Goal: Transaction & Acquisition: Download file/media

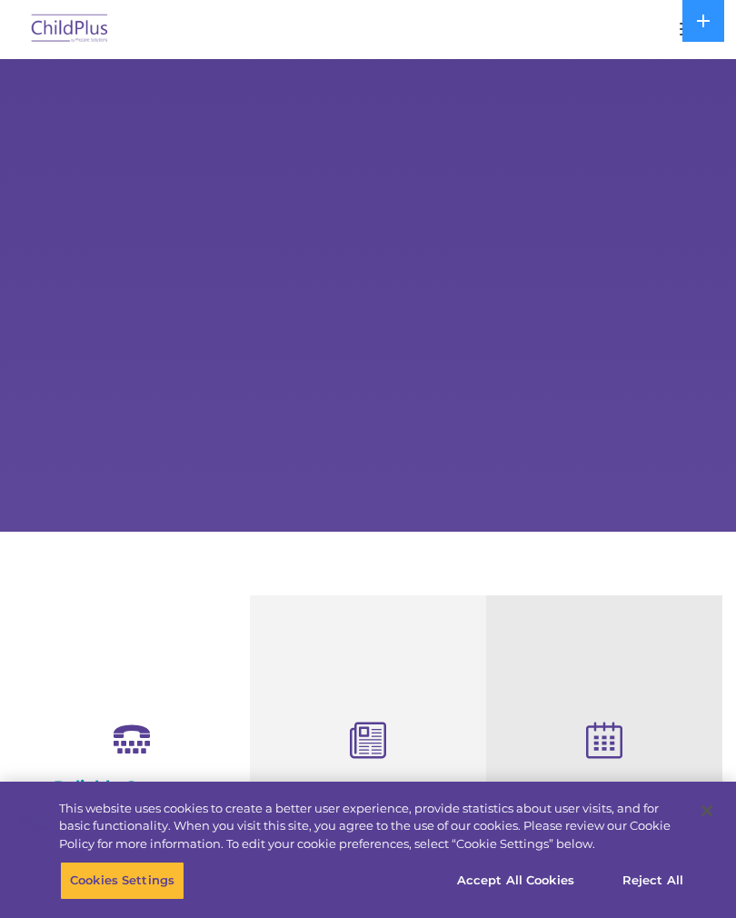
select select "MEDIUM"
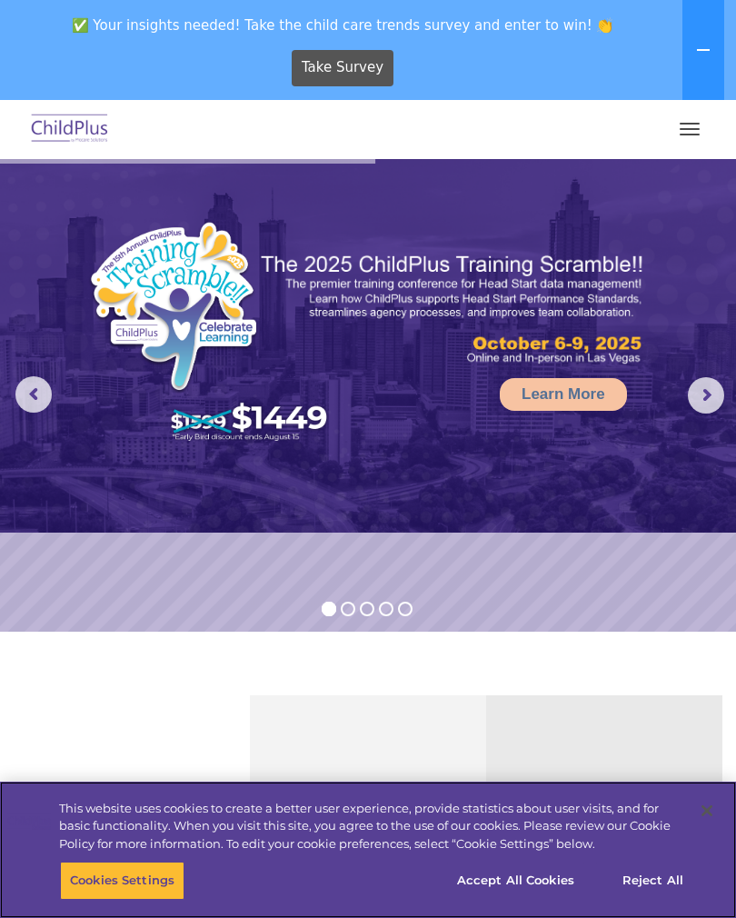
click at [541, 882] on button "Accept All Cookies" at bounding box center [515, 880] width 137 height 38
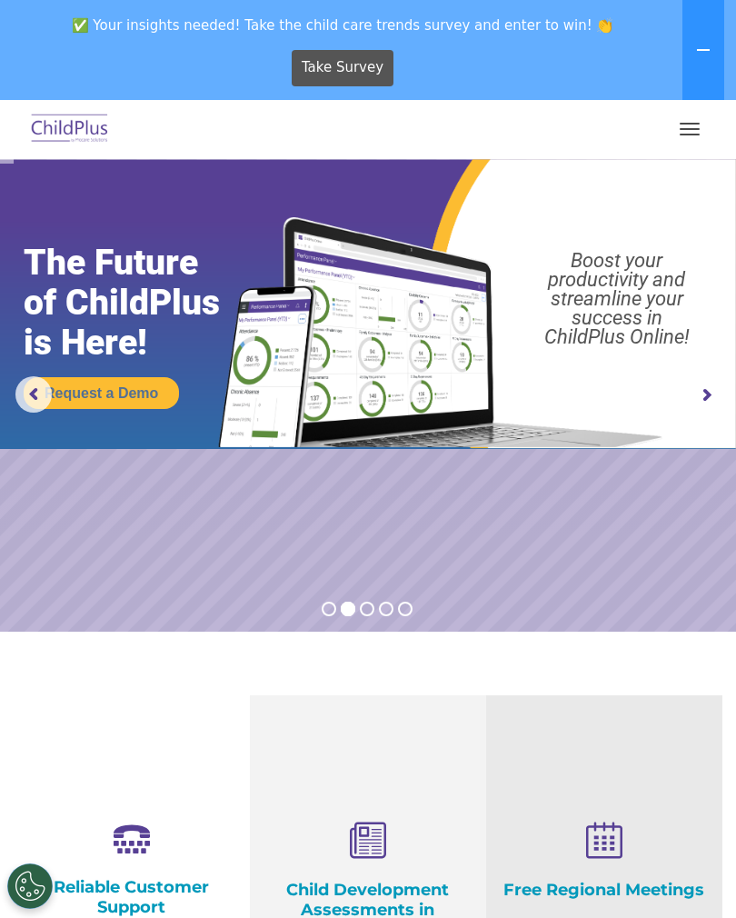
click at [689, 130] on button "button" at bounding box center [690, 128] width 38 height 29
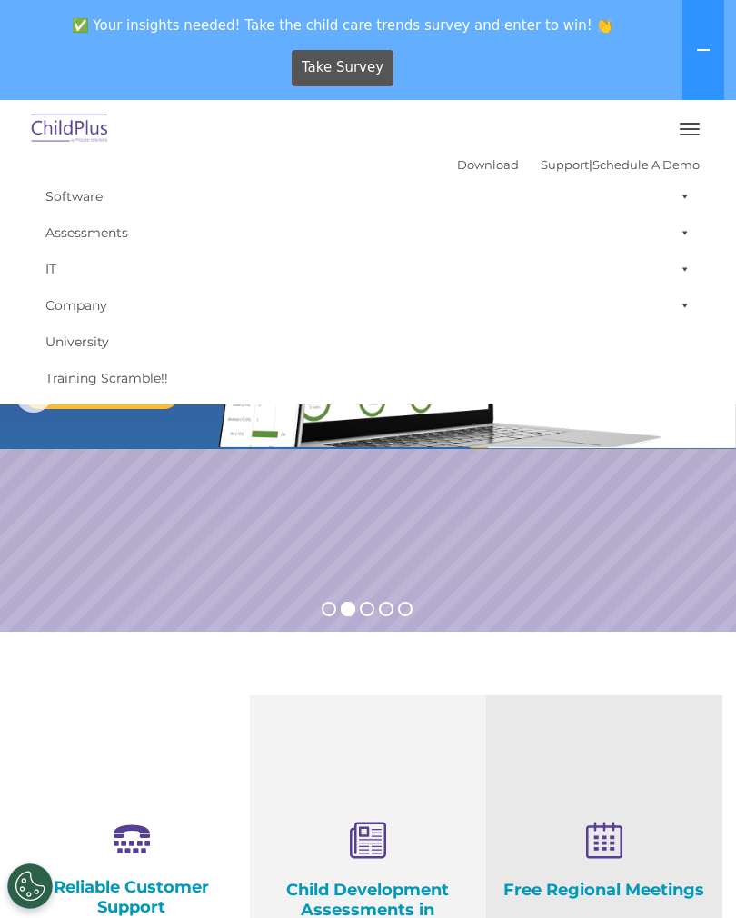
click at [96, 145] on img at bounding box center [69, 129] width 85 height 43
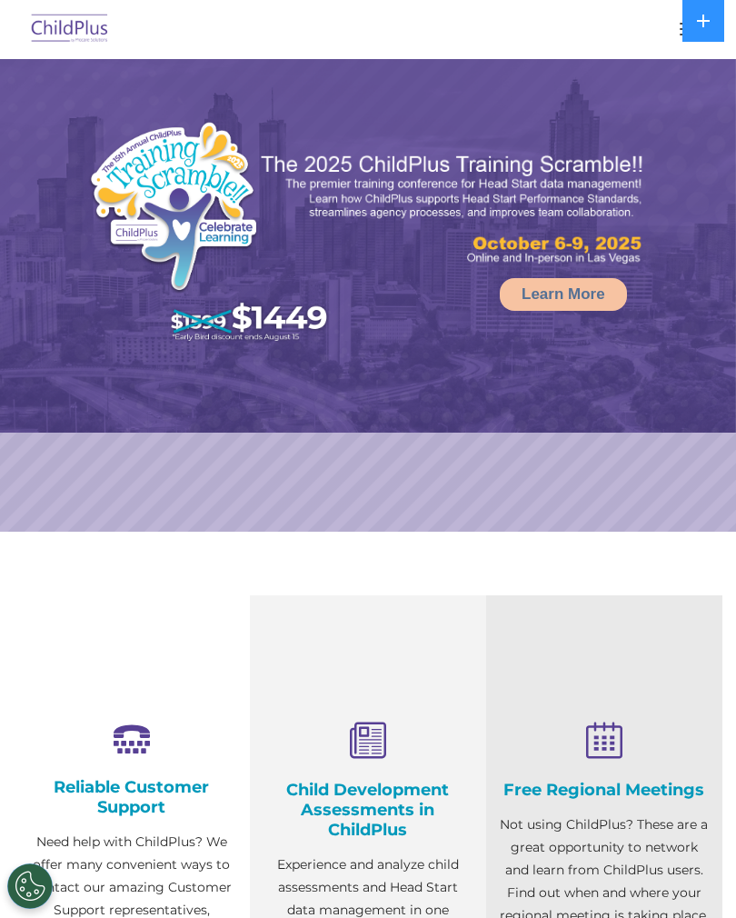
select select "MEDIUM"
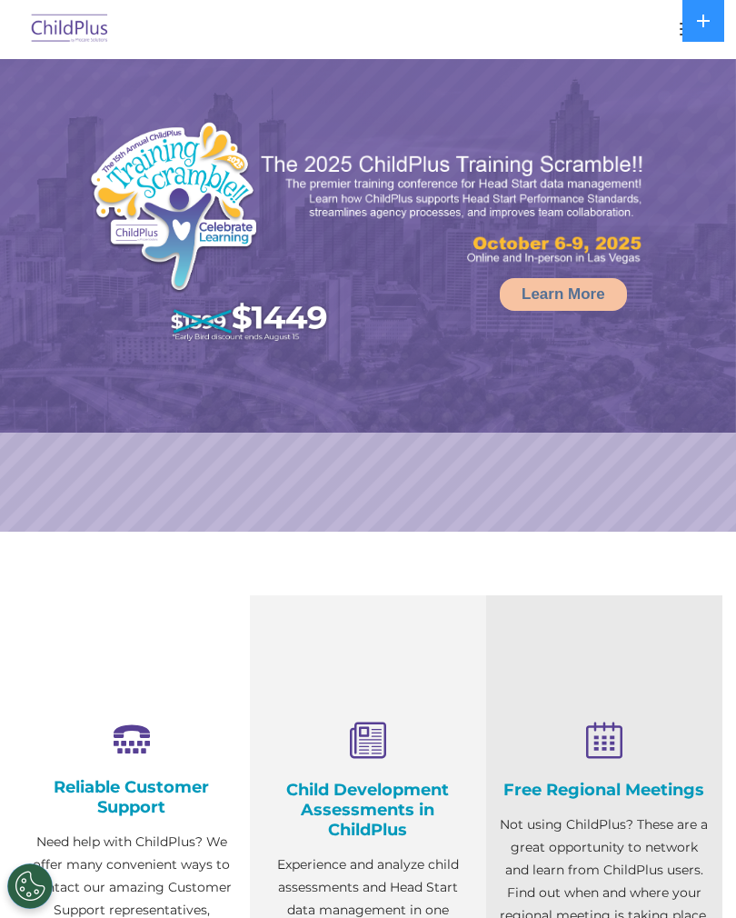
select select "MEDIUM"
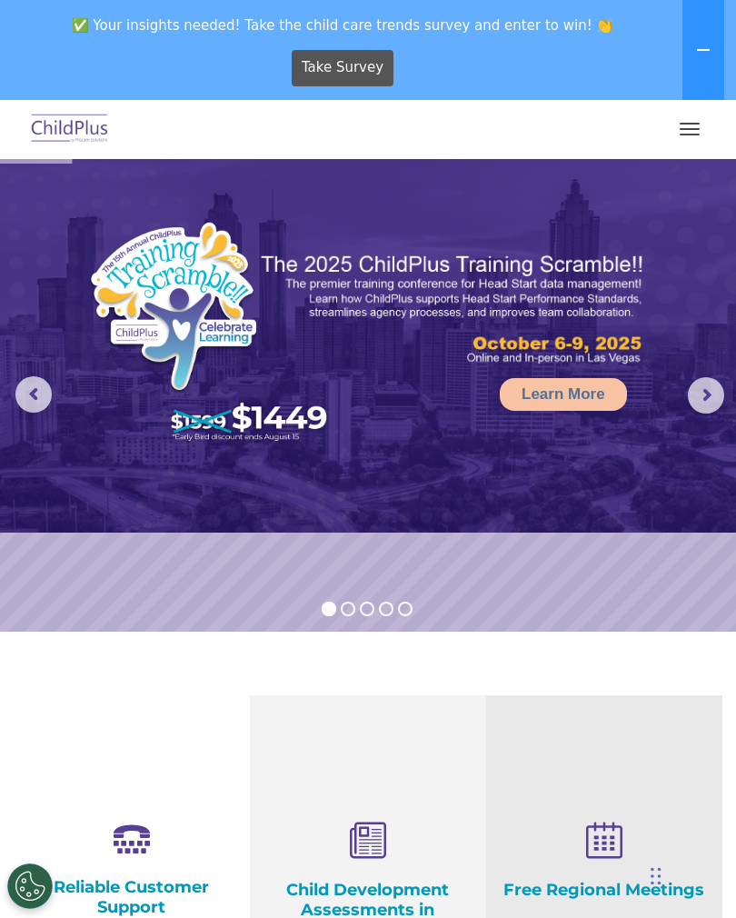
click at [701, 128] on button "button" at bounding box center [690, 128] width 38 height 29
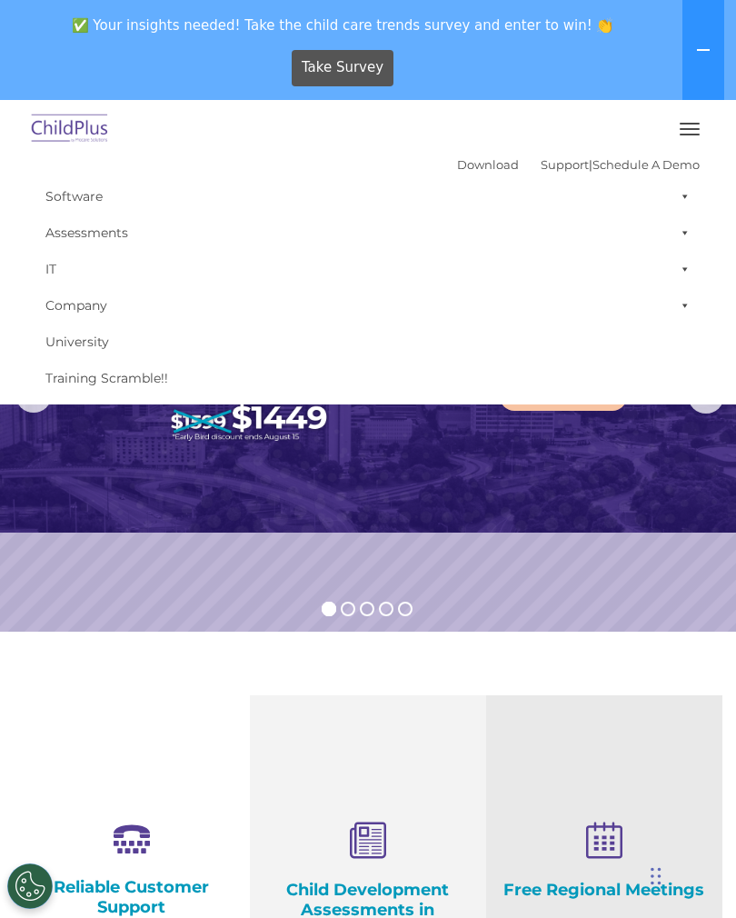
click at [112, 199] on link "Software" at bounding box center [367, 196] width 663 height 36
click at [467, 167] on link "Download" at bounding box center [488, 164] width 62 height 15
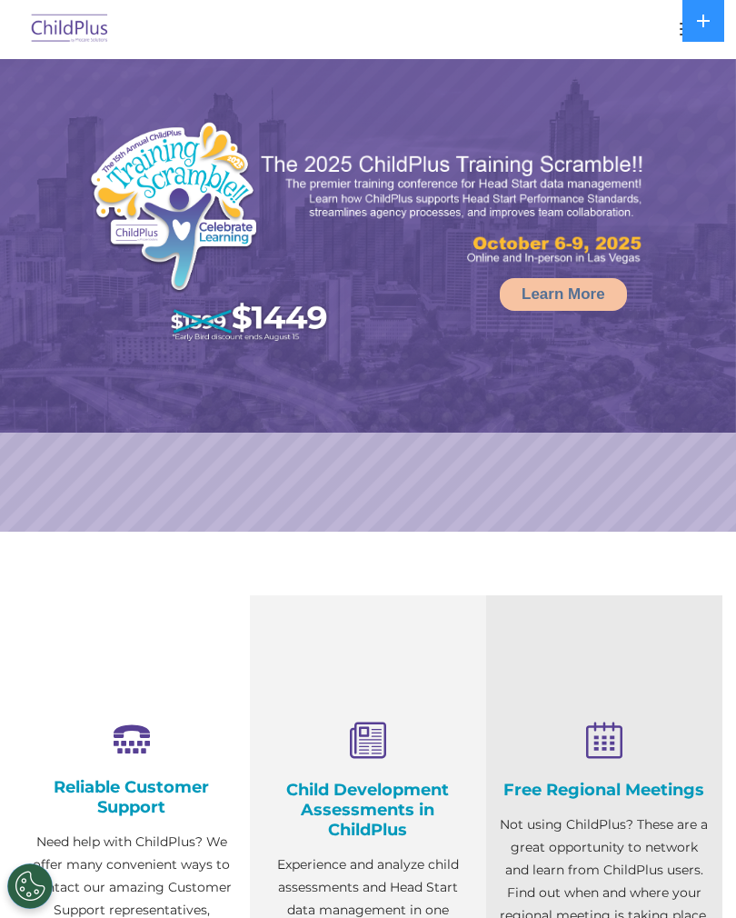
select select "MEDIUM"
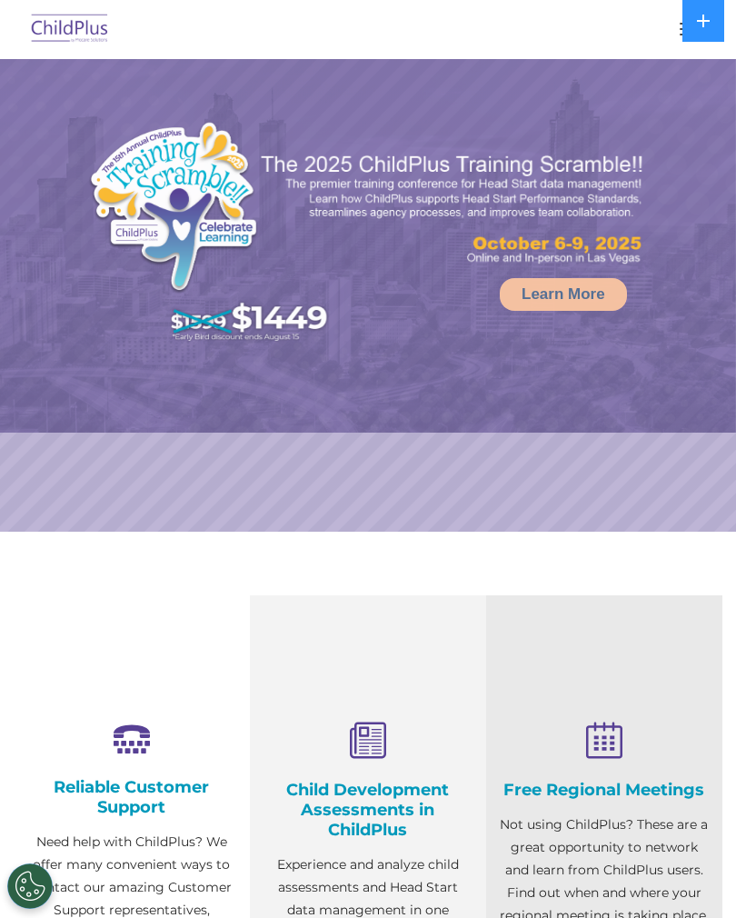
select select "MEDIUM"
